Goal: Transaction & Acquisition: Purchase product/service

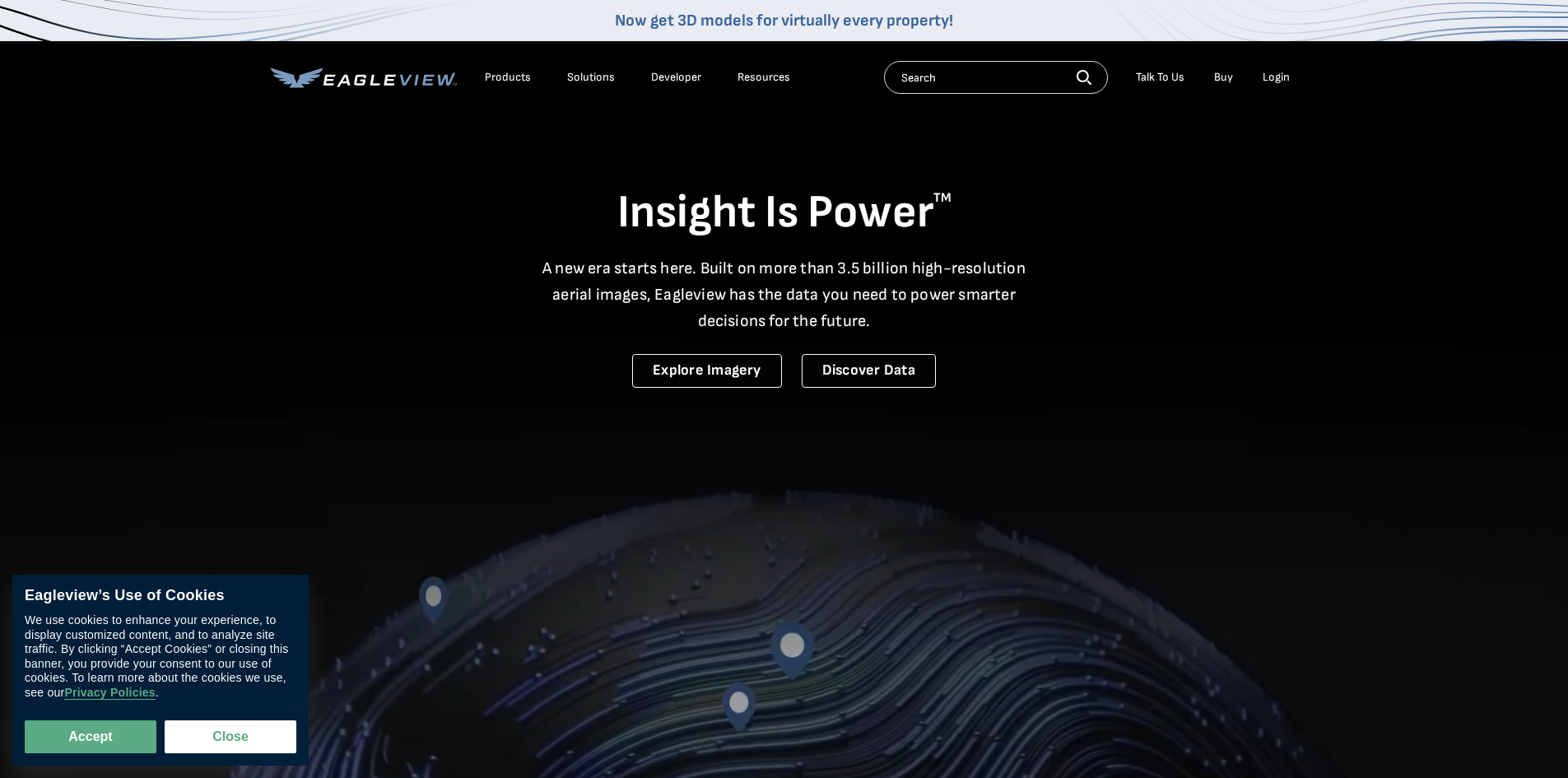
click at [1282, 76] on div "Login" at bounding box center [1276, 77] width 28 height 15
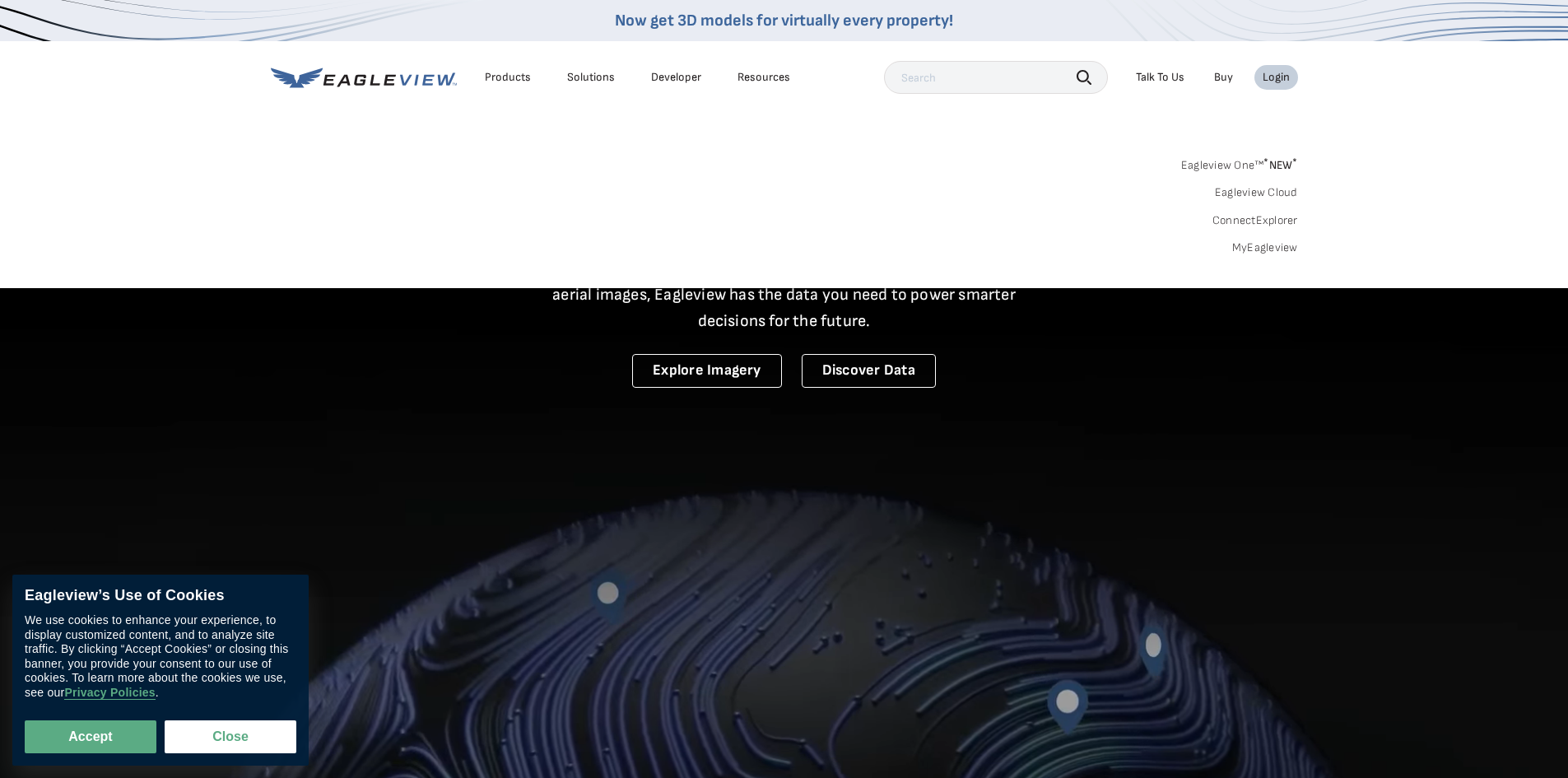
click at [1277, 77] on div "Login" at bounding box center [1276, 77] width 28 height 15
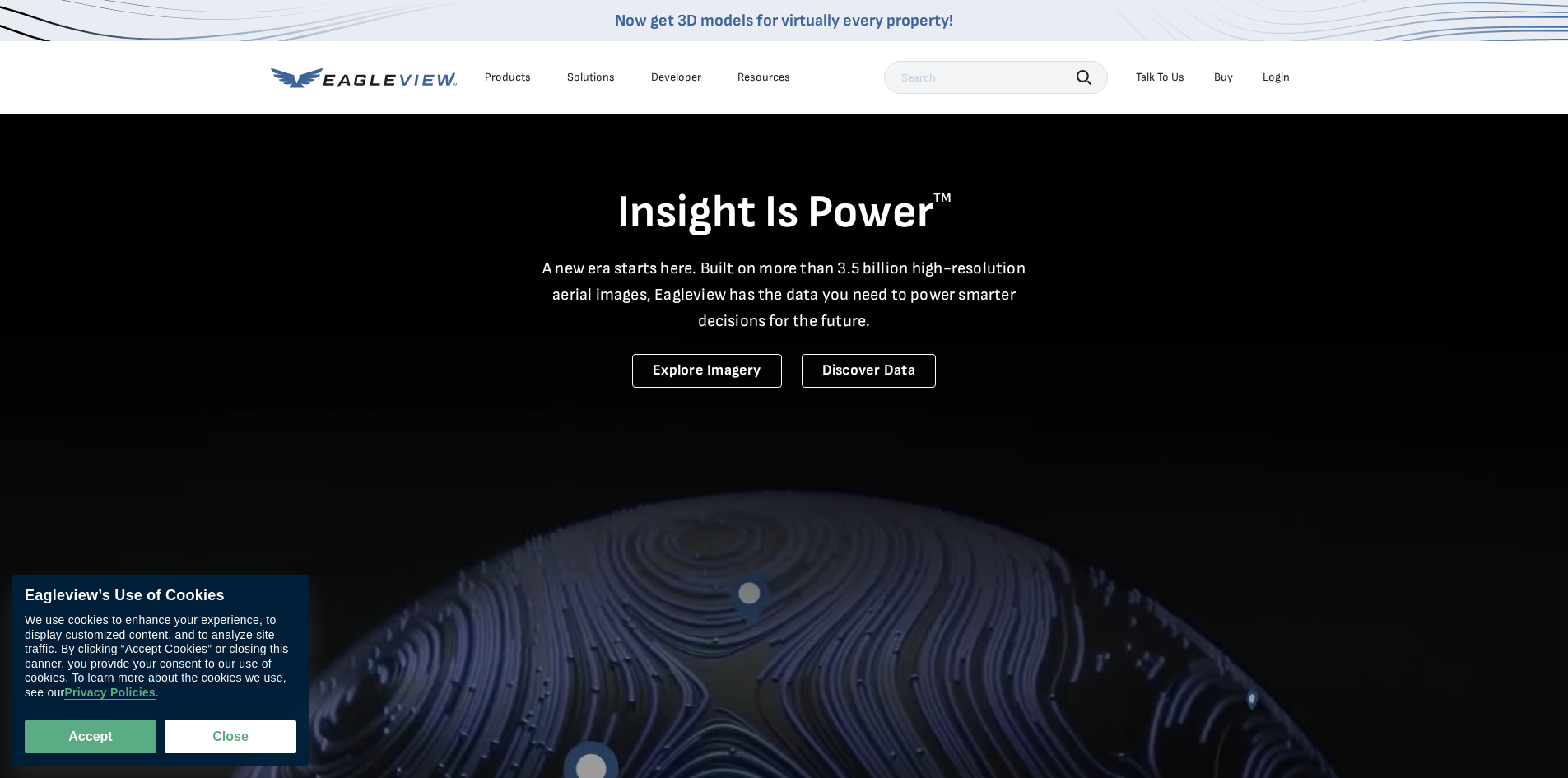
click at [1277, 77] on div "Login" at bounding box center [1276, 77] width 28 height 15
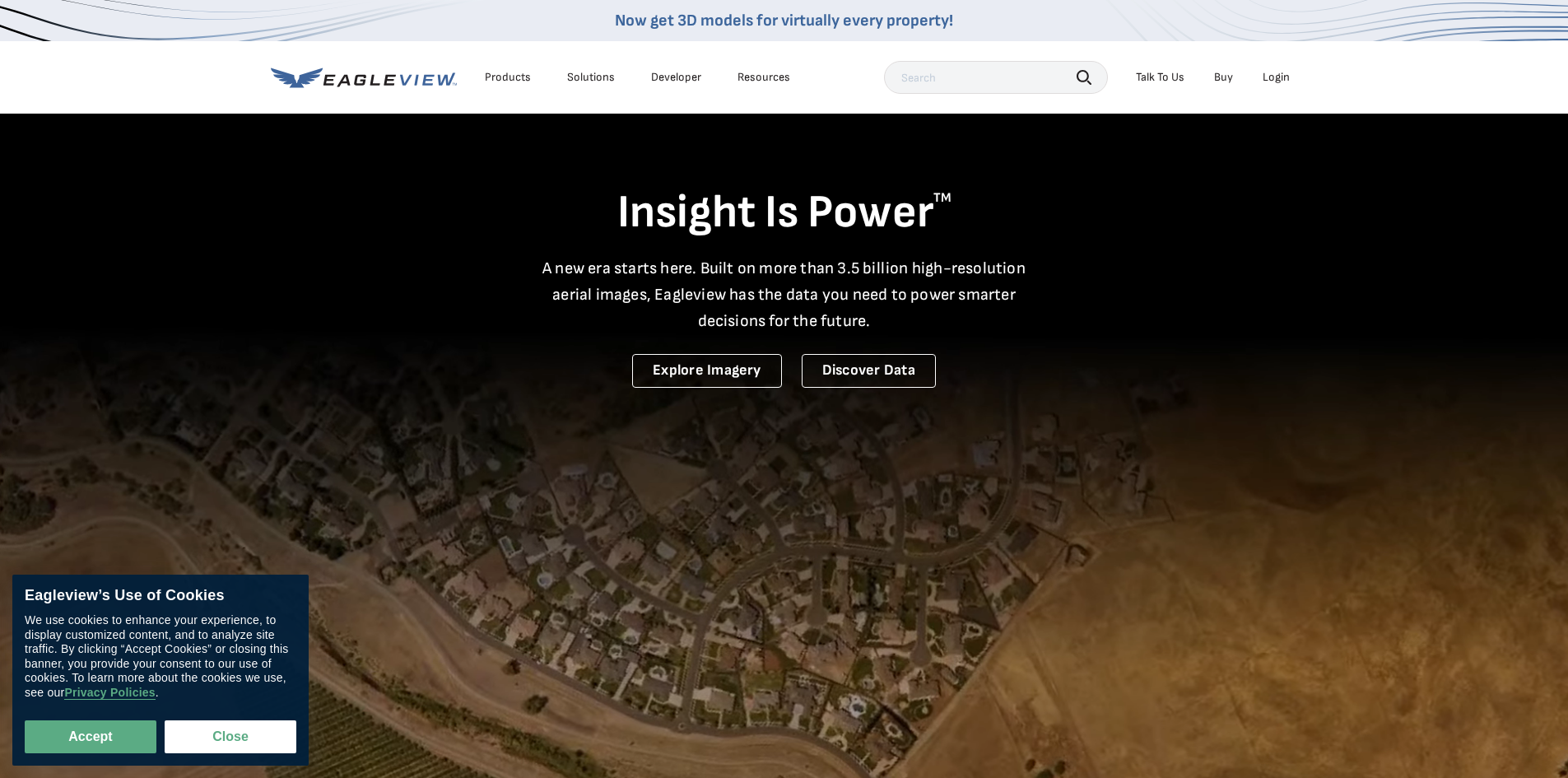
click at [1266, 74] on div "Login" at bounding box center [1276, 77] width 28 height 15
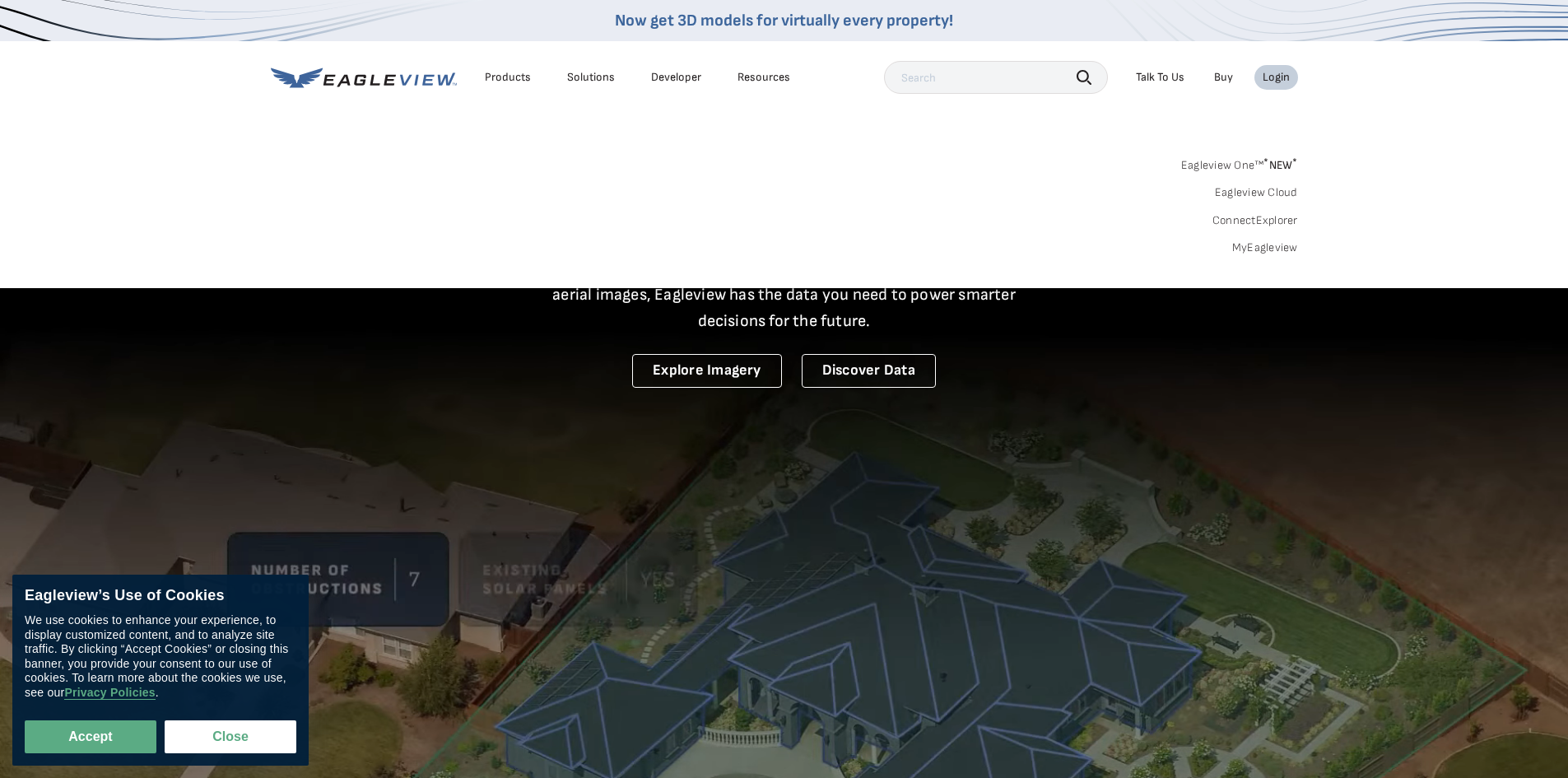
click at [1257, 248] on link "MyEagleview" at bounding box center [1264, 248] width 66 height 15
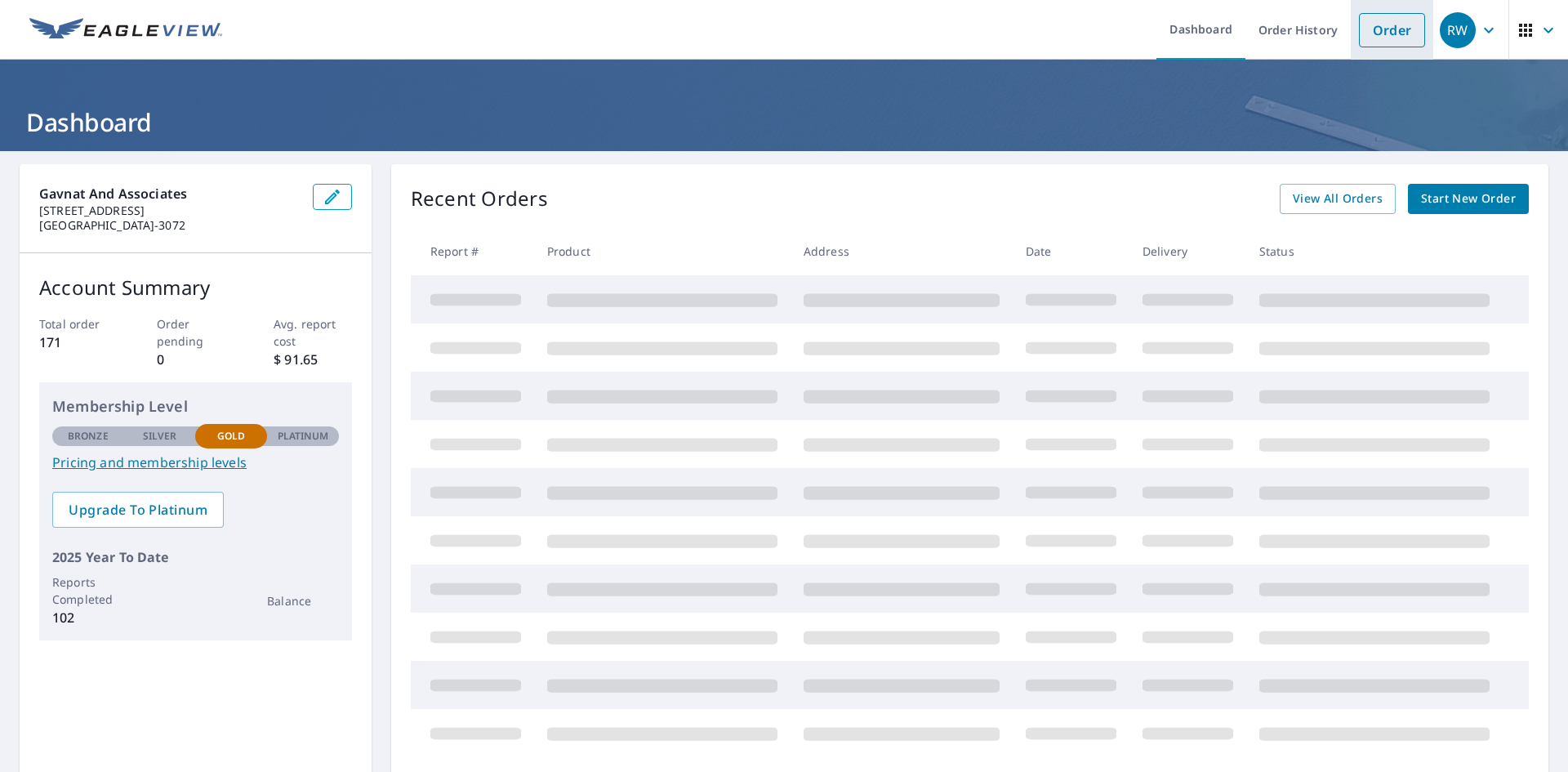
click at [1366, 27] on link "Order" at bounding box center [1392, 29] width 67 height 34
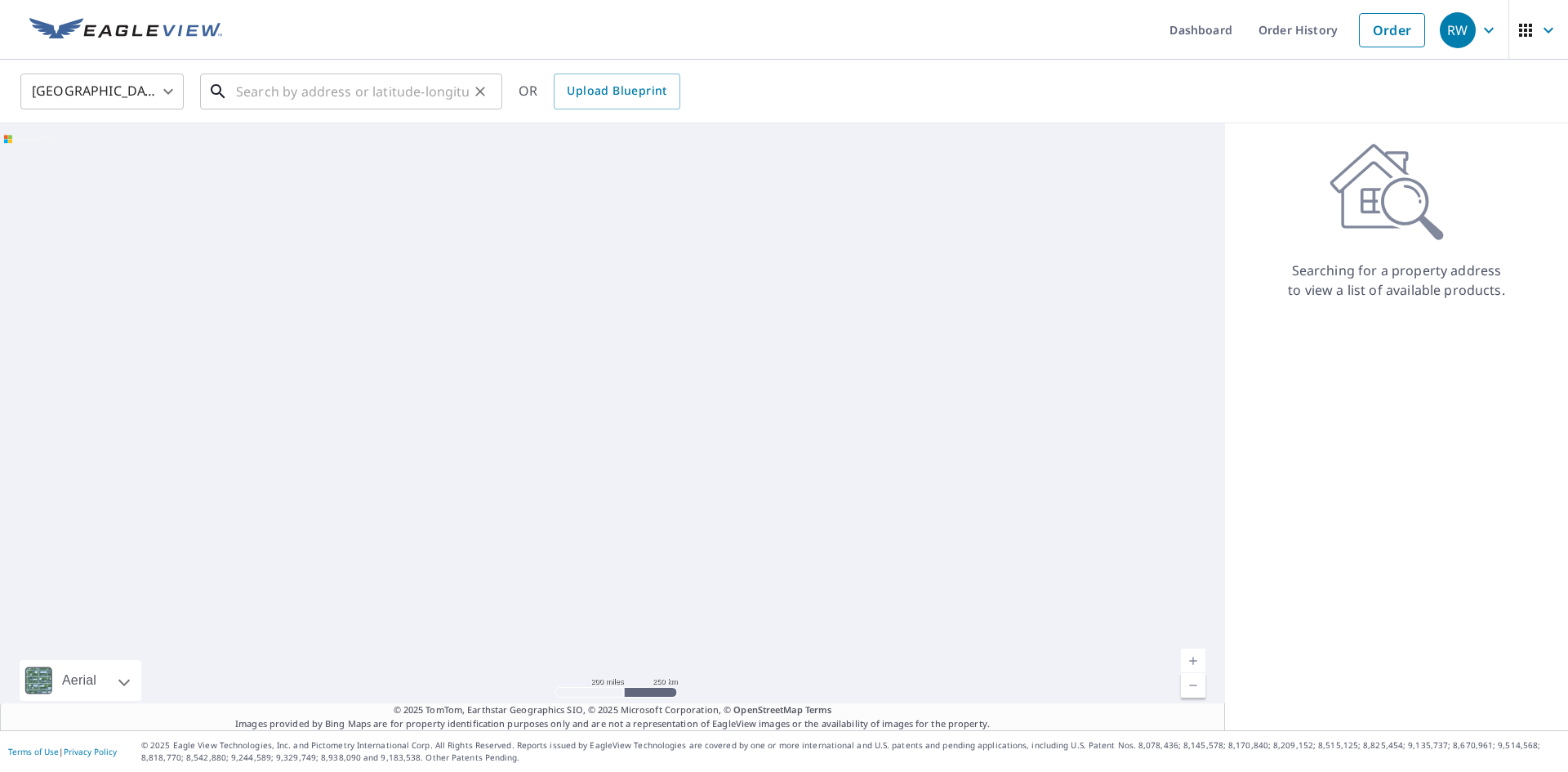
click at [425, 88] on input "text" at bounding box center [352, 91] width 233 height 46
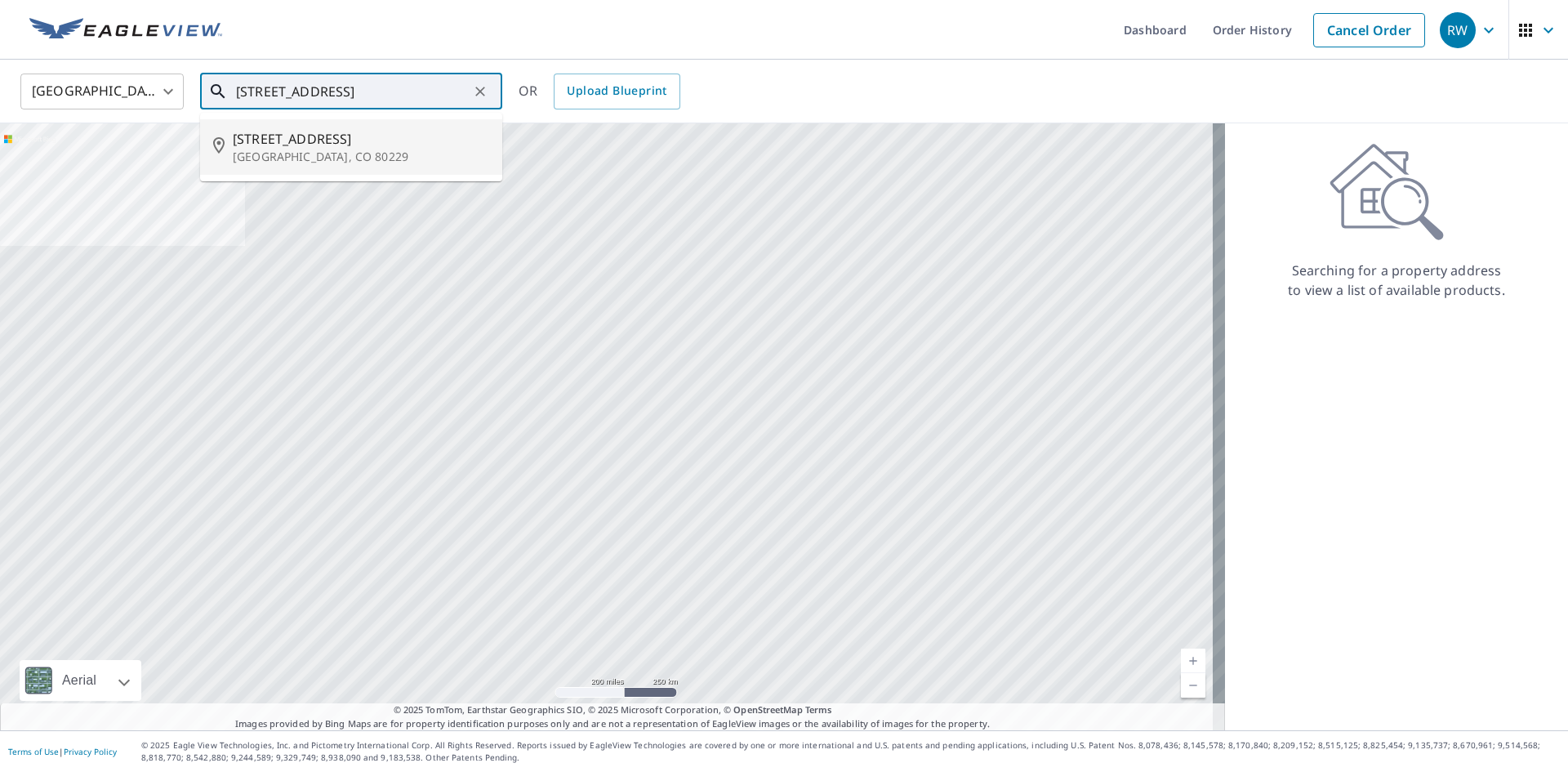
click at [364, 141] on span "[STREET_ADDRESS]" at bounding box center [361, 139] width 256 height 20
type input "[STREET_ADDRESS]"
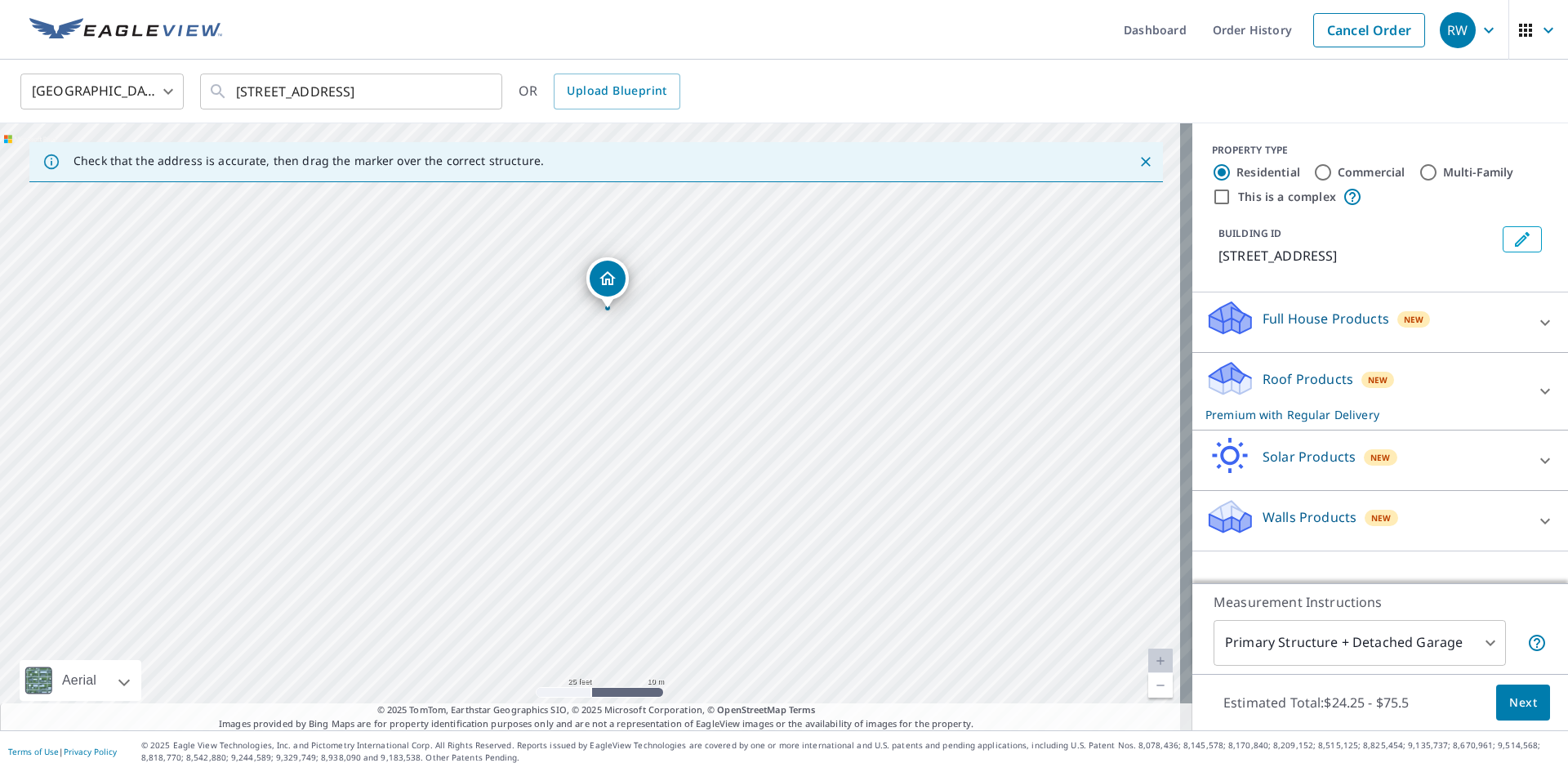
drag, startPoint x: 531, startPoint y: 354, endPoint x: 542, endPoint y: 233, distance: 121.5
click at [542, 233] on div "[STREET_ADDRESS]" at bounding box center [596, 427] width 1192 height 607
drag, startPoint x: 803, startPoint y: 424, endPoint x: 630, endPoint y: 245, distance: 248.9
click at [630, 246] on div "[STREET_ADDRESS]" at bounding box center [596, 427] width 1192 height 607
drag, startPoint x: 576, startPoint y: 261, endPoint x: 420, endPoint y: 179, distance: 176.2
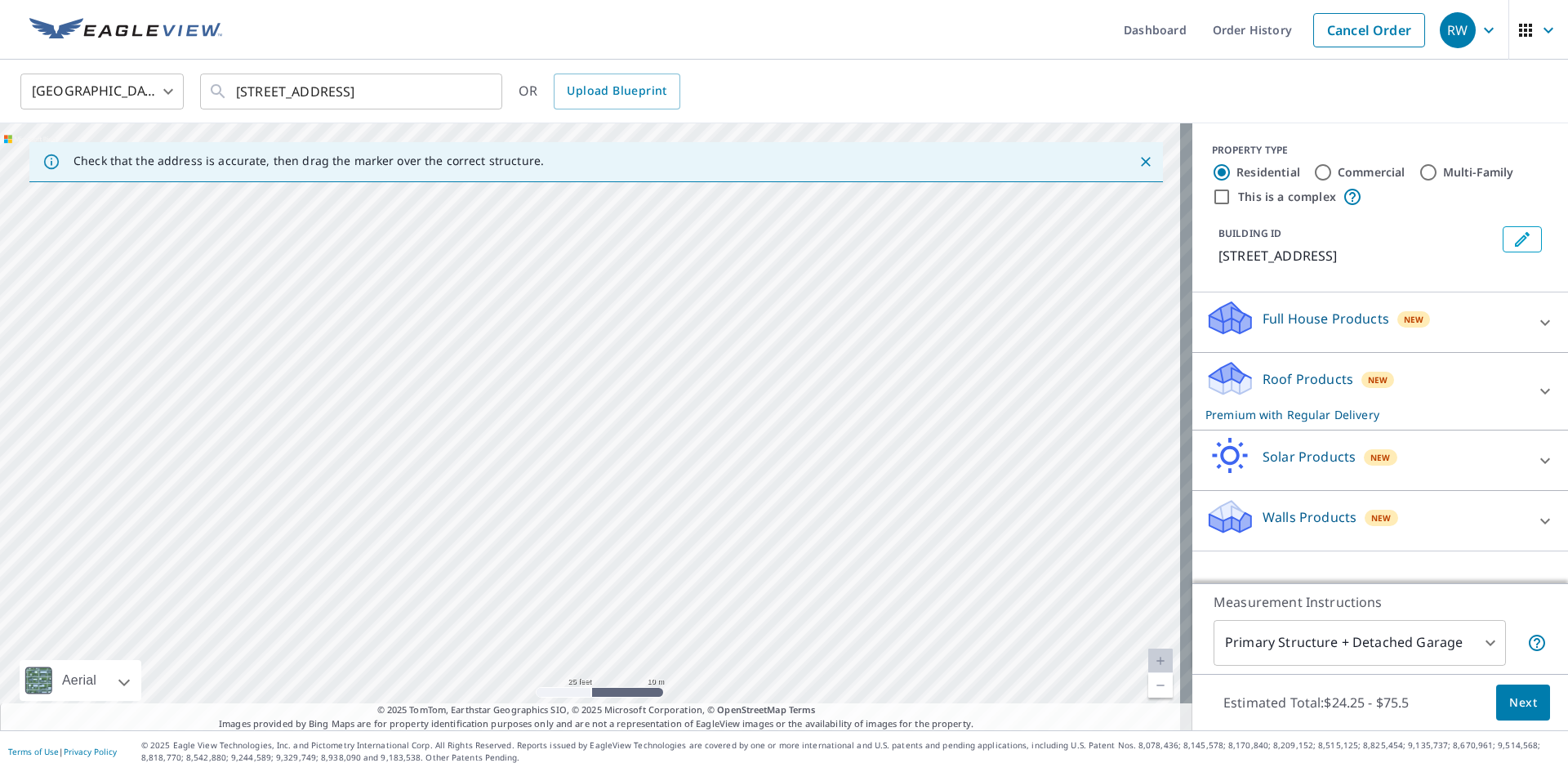
click at [420, 179] on div "Check that the address is accurate, then drag the marker over the correct struc…" at bounding box center [596, 427] width 1192 height 607
click at [548, 277] on div "[STREET_ADDRESS]" at bounding box center [596, 427] width 1192 height 607
drag, startPoint x: 429, startPoint y: 415, endPoint x: 581, endPoint y: 289, distance: 197.4
click at [581, 289] on div "[STREET_ADDRESS]" at bounding box center [596, 427] width 1192 height 607
drag, startPoint x: 502, startPoint y: 437, endPoint x: 563, endPoint y: 391, distance: 76.4
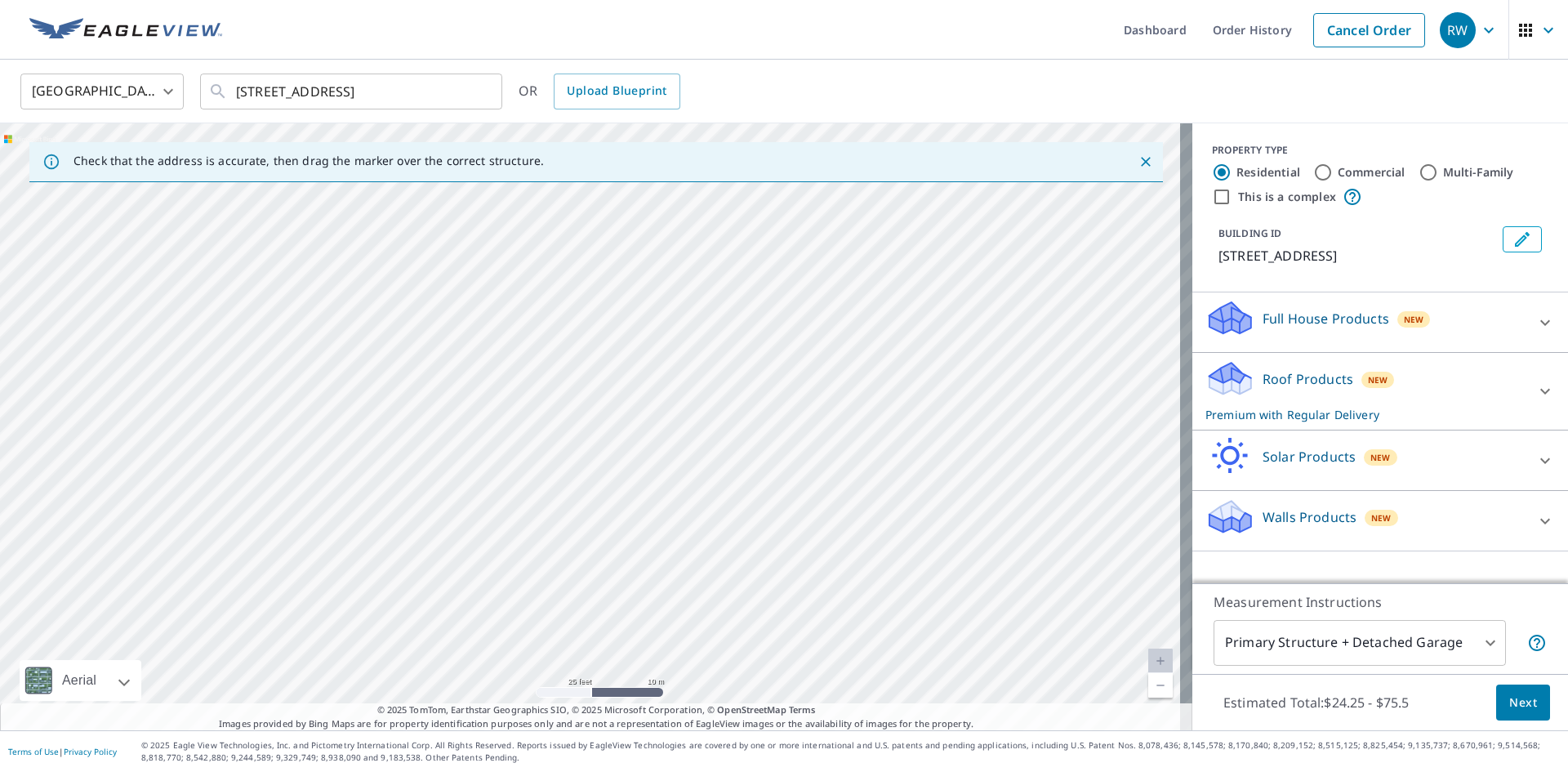
click at [562, 393] on div "[STREET_ADDRESS]" at bounding box center [596, 427] width 1192 height 607
drag, startPoint x: 523, startPoint y: 468, endPoint x: 527, endPoint y: 337, distance: 131.1
click at [527, 337] on div "[STREET_ADDRESS]" at bounding box center [596, 427] width 1192 height 607
click at [571, 500] on div "[STREET_ADDRESS]" at bounding box center [596, 427] width 1192 height 607
drag, startPoint x: 552, startPoint y: 499, endPoint x: 624, endPoint y: 213, distance: 294.9
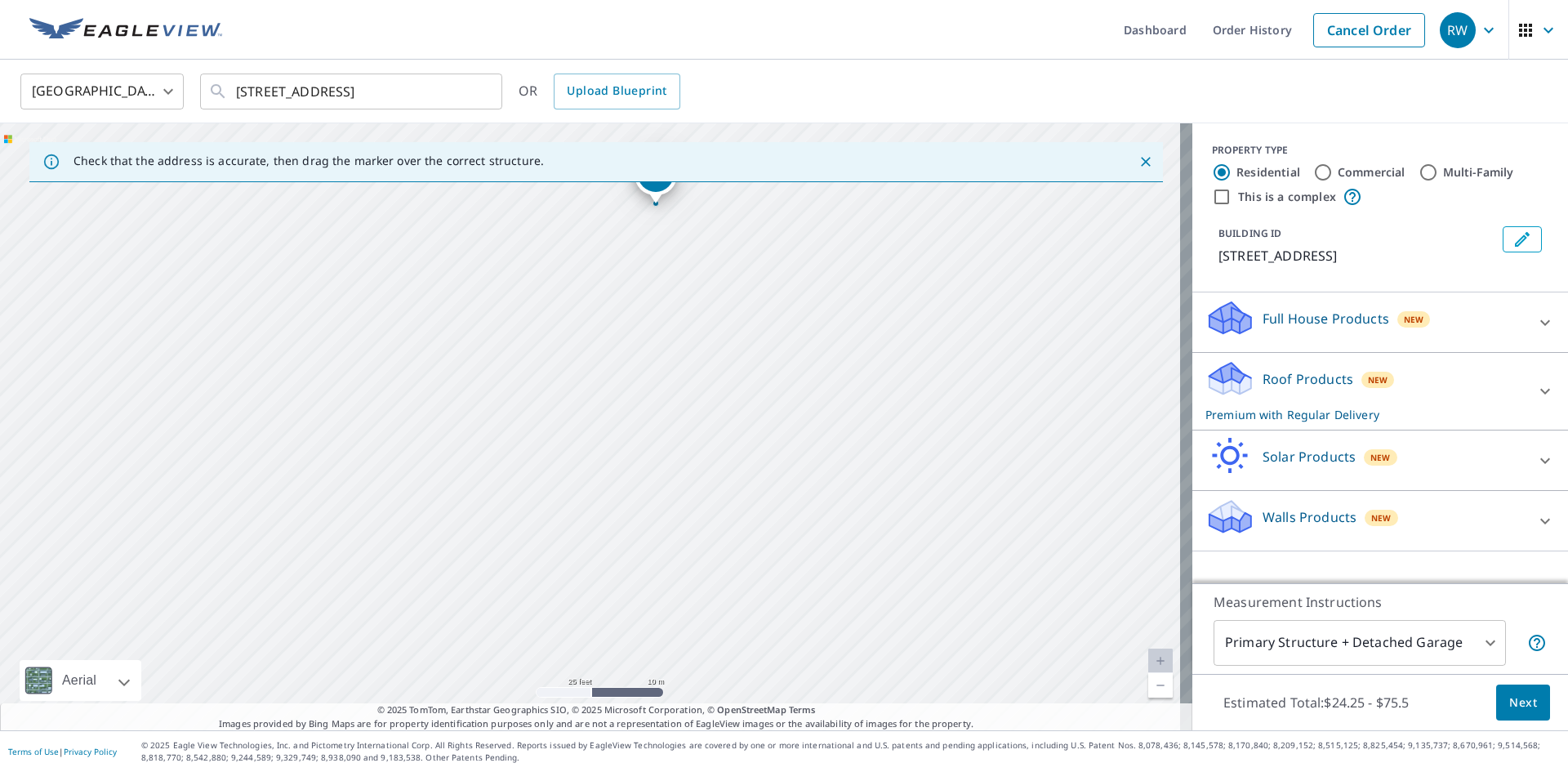
click at [627, 225] on div "[STREET_ADDRESS]" at bounding box center [596, 427] width 1192 height 607
drag, startPoint x: 636, startPoint y: 611, endPoint x: 602, endPoint y: 368, distance: 245.4
click at [602, 369] on div "[STREET_ADDRESS]" at bounding box center [596, 427] width 1192 height 607
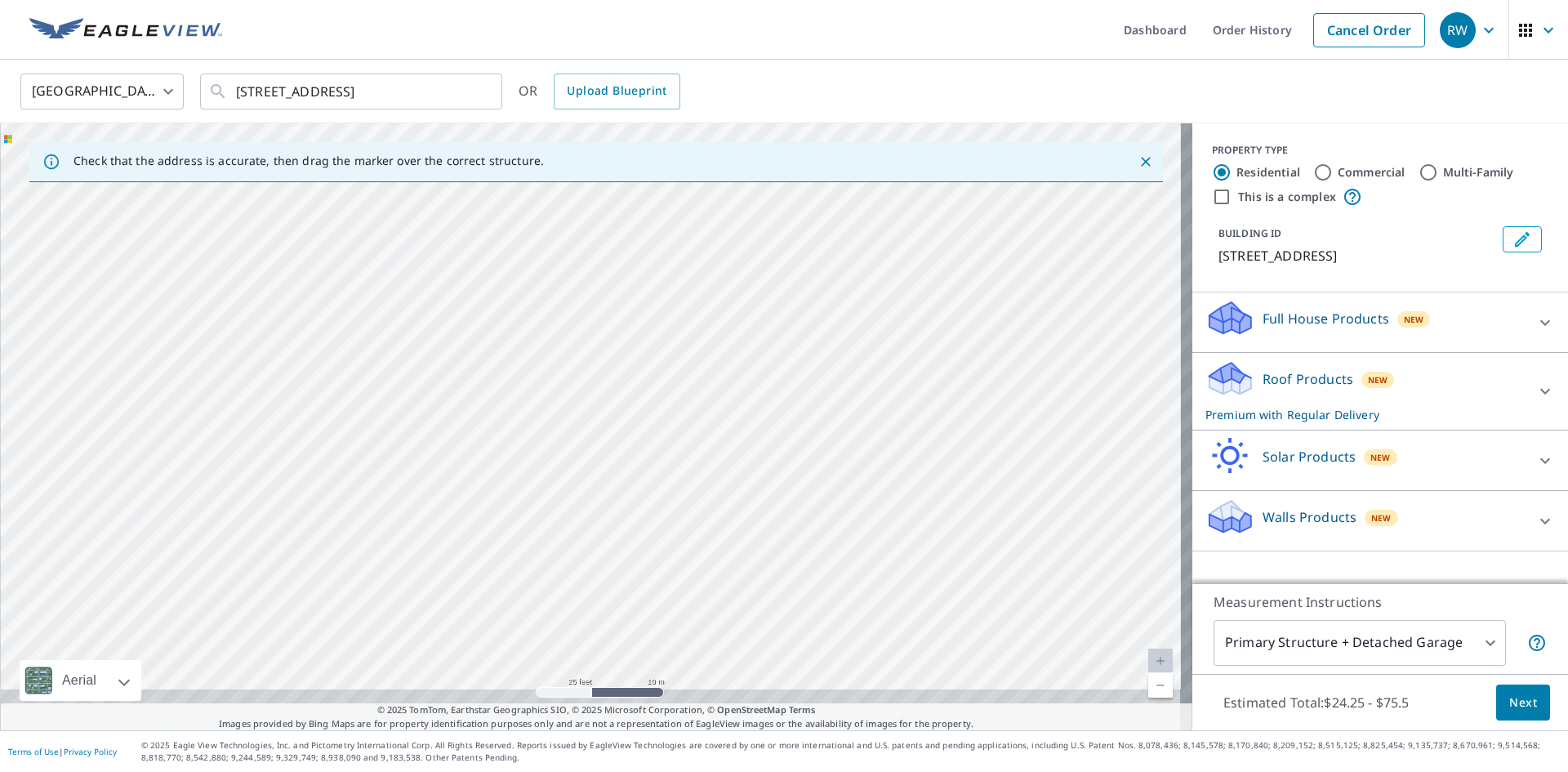
drag, startPoint x: 574, startPoint y: 522, endPoint x: 543, endPoint y: 334, distance: 190.5
click at [545, 344] on div "[STREET_ADDRESS]" at bounding box center [596, 427] width 1192 height 607
click at [534, 374] on div "[STREET_ADDRESS]" at bounding box center [596, 427] width 1192 height 607
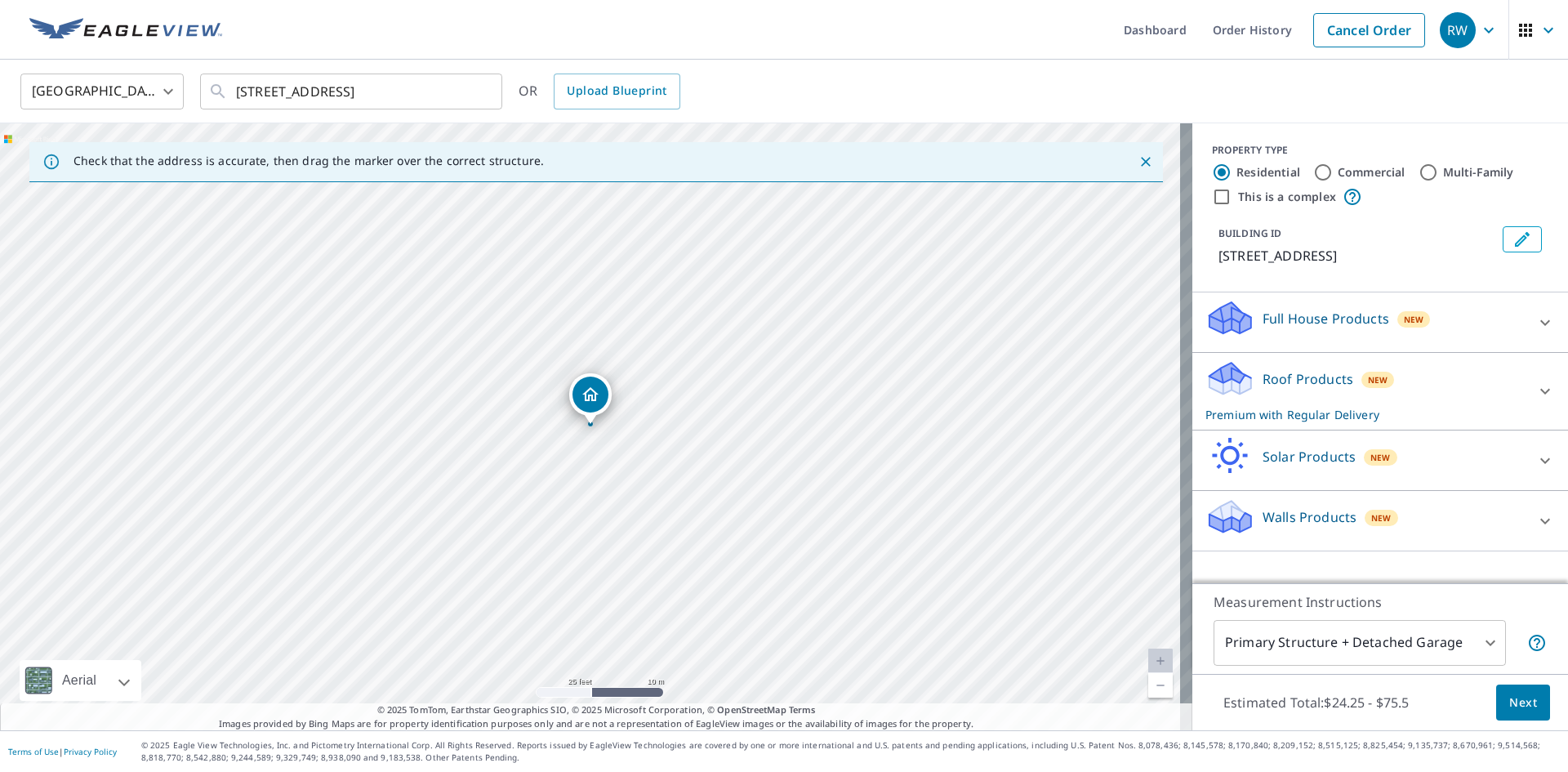
click at [534, 374] on div "[STREET_ADDRESS]" at bounding box center [596, 427] width 1192 height 607
drag, startPoint x: 586, startPoint y: 396, endPoint x: 522, endPoint y: 367, distance: 70.3
drag, startPoint x: 618, startPoint y: 460, endPoint x: 661, endPoint y: 523, distance: 76.3
click at [661, 523] on div "[STREET_ADDRESS]" at bounding box center [596, 427] width 1192 height 607
drag, startPoint x: 698, startPoint y: 536, endPoint x: 838, endPoint y: 350, distance: 232.8
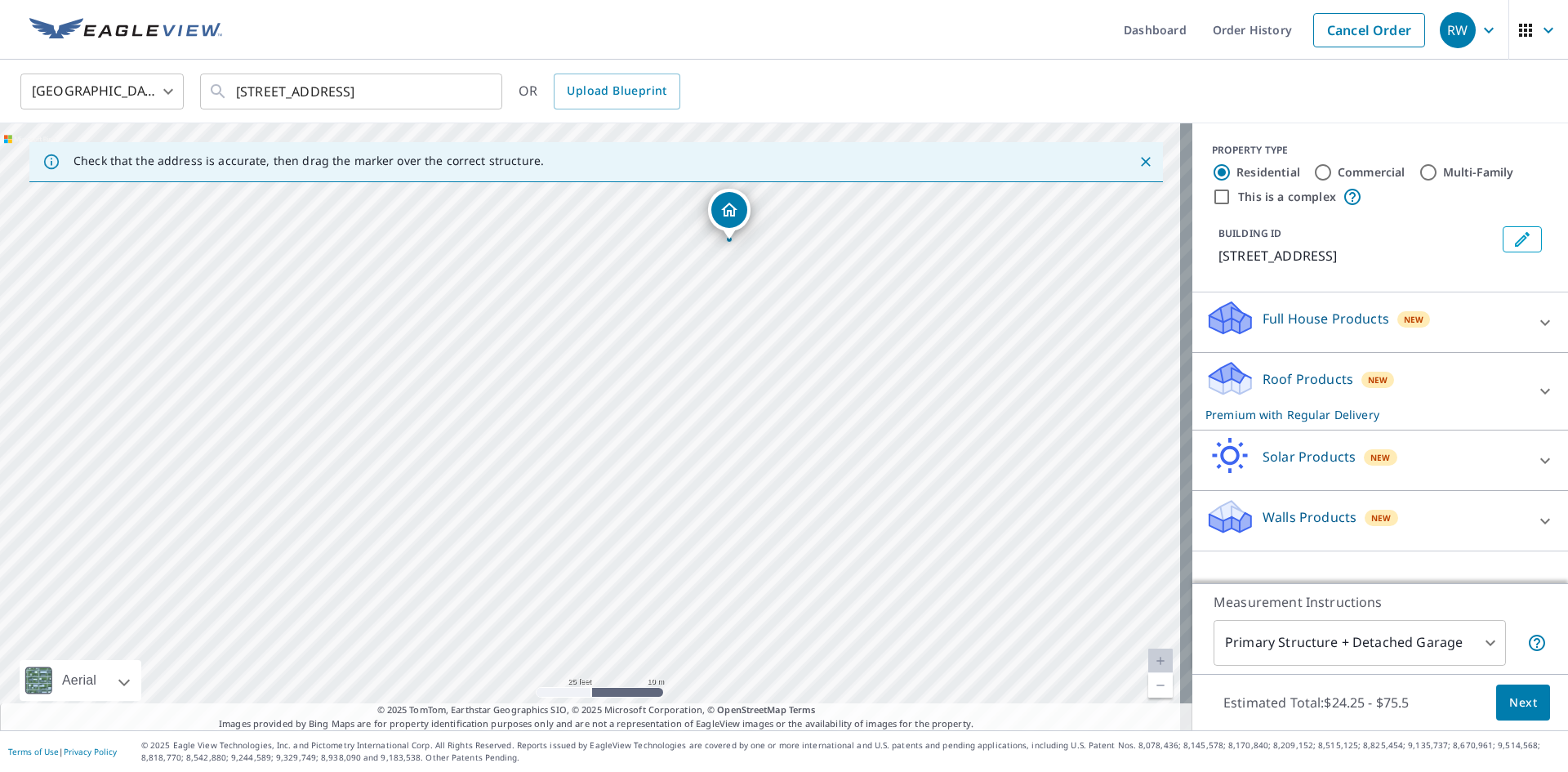
click at [838, 350] on div "[STREET_ADDRESS]" at bounding box center [596, 427] width 1192 height 607
drag, startPoint x: 826, startPoint y: 511, endPoint x: 702, endPoint y: 385, distance: 176.8
click at [733, 401] on div "[STREET_ADDRESS]" at bounding box center [596, 427] width 1192 height 607
drag, startPoint x: 710, startPoint y: 576, endPoint x: 519, endPoint y: 460, distance: 223.5
click at [519, 460] on div "[STREET_ADDRESS]" at bounding box center [596, 427] width 1192 height 607
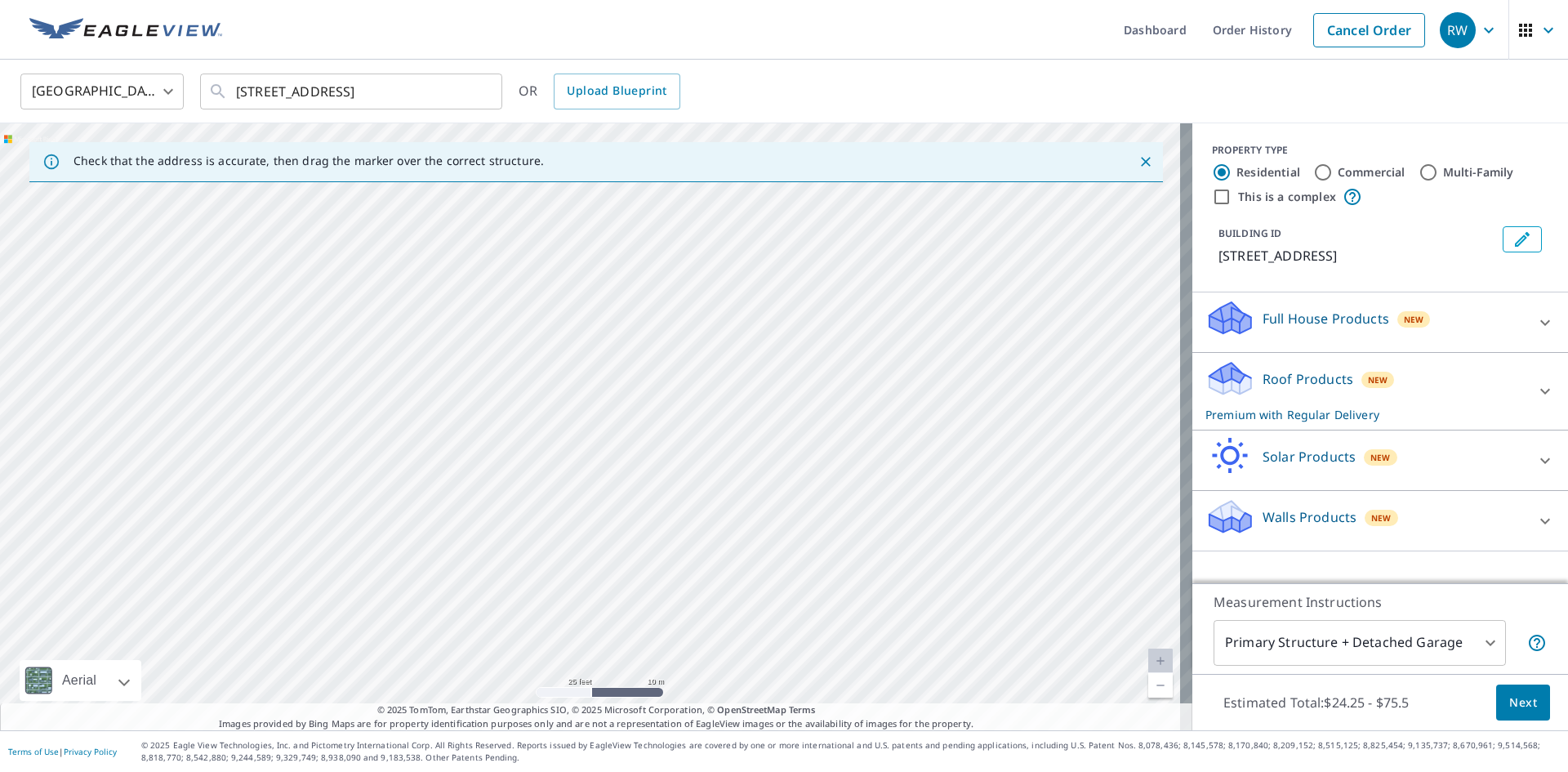
drag, startPoint x: 546, startPoint y: 522, endPoint x: 496, endPoint y: 432, distance: 103.0
click at [496, 432] on div "[STREET_ADDRESS]" at bounding box center [596, 427] width 1192 height 607
drag, startPoint x: 597, startPoint y: 599, endPoint x: 576, endPoint y: 561, distance: 43.4
click at [576, 561] on div "[STREET_ADDRESS]" at bounding box center [596, 427] width 1192 height 607
